Goal: Task Accomplishment & Management: Manage account settings

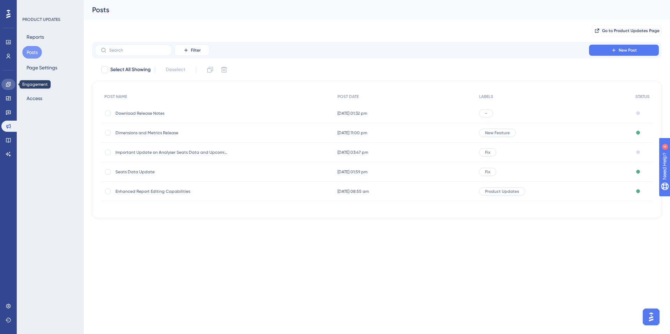
click at [12, 84] on link at bounding box center [8, 84] width 14 height 11
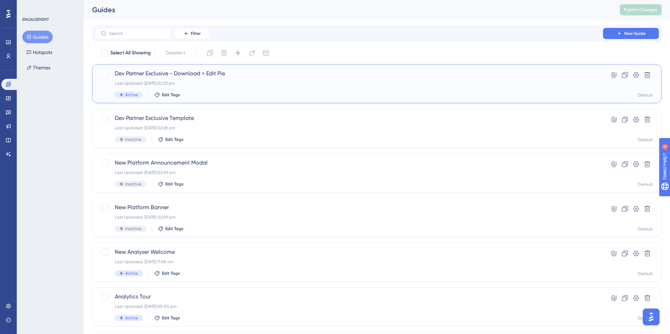
click at [261, 72] on span "Dev Partner Exclusive - Download + Edit Pie" at bounding box center [349, 73] width 469 height 8
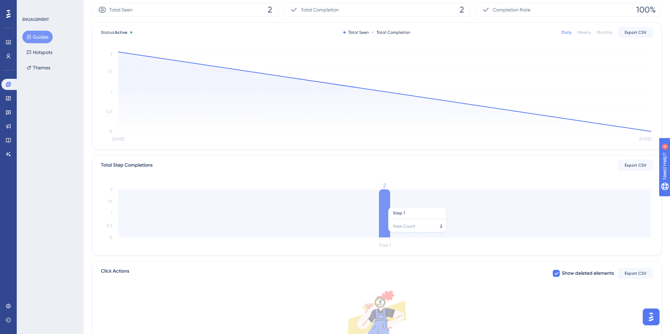
scroll to position [153, 0]
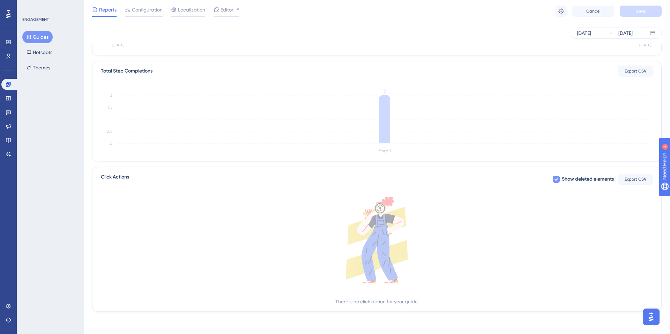
click at [558, 179] on icon at bounding box center [556, 180] width 4 height 6
click at [558, 179] on div at bounding box center [556, 179] width 7 height 7
checkbox input "true"
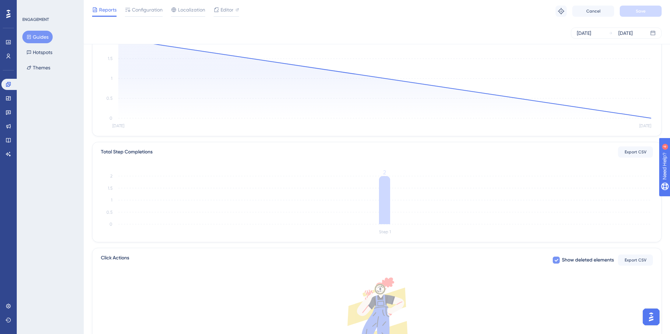
scroll to position [75, 0]
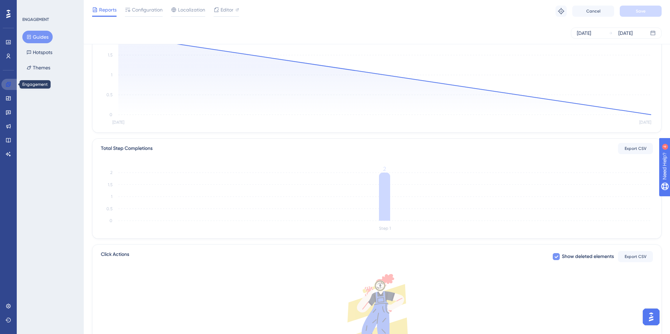
click at [9, 84] on icon at bounding box center [8, 84] width 5 height 5
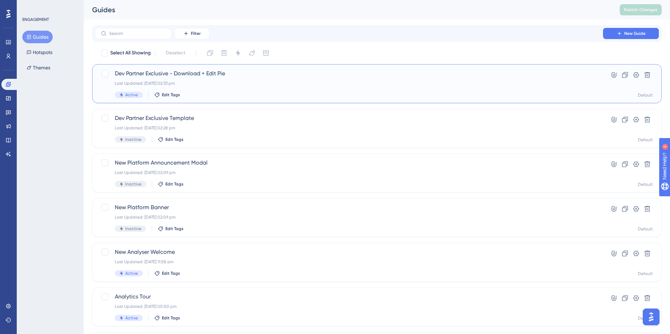
click at [268, 80] on div "Dev Partner Exclusive - Download + Edit Pie Last Updated: 11 Aug 2025 02:33 pm …" at bounding box center [349, 83] width 469 height 29
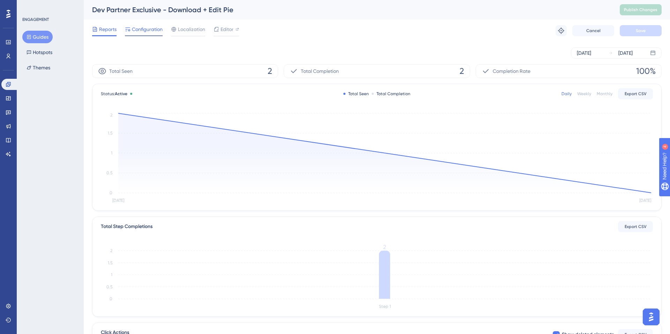
click at [145, 32] on span "Configuration" at bounding box center [147, 29] width 31 height 8
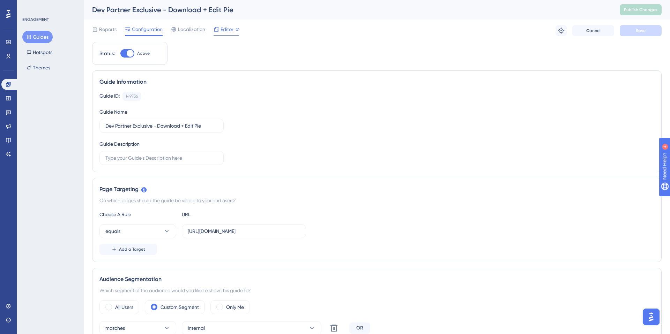
click at [215, 32] on div at bounding box center [217, 29] width 6 height 8
click at [641, 6] on button "Publish Changes" at bounding box center [641, 9] width 42 height 11
